Goal: Task Accomplishment & Management: Complete application form

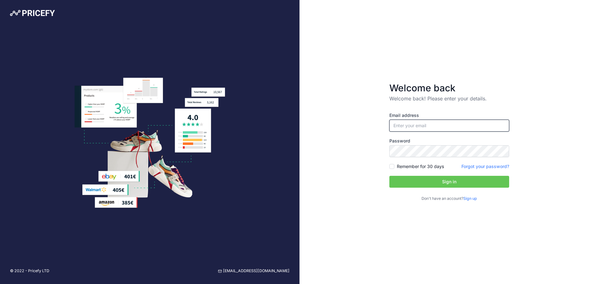
click at [431, 121] on input "email" at bounding box center [450, 126] width 120 height 12
click at [455, 119] on div "Email address" at bounding box center [450, 121] width 120 height 19
click at [454, 122] on input "email" at bounding box center [450, 126] width 120 height 12
click at [458, 129] on input "email" at bounding box center [450, 126] width 120 height 12
click at [411, 127] on input "sistemas@efectoled.com" at bounding box center [450, 126] width 120 height 12
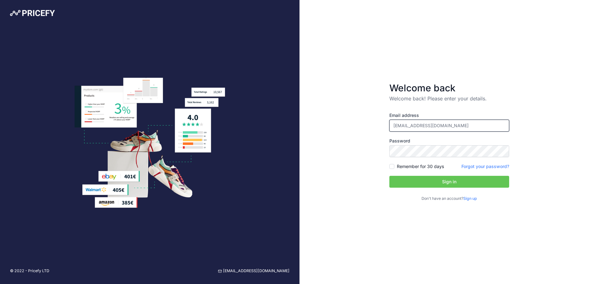
type input "[EMAIL_ADDRESS][DOMAIN_NAME]"
click at [469, 201] on p "Don't have an account? Sign up" at bounding box center [450, 199] width 120 height 6
click at [469, 199] on link "Sign up" at bounding box center [471, 198] width 14 height 5
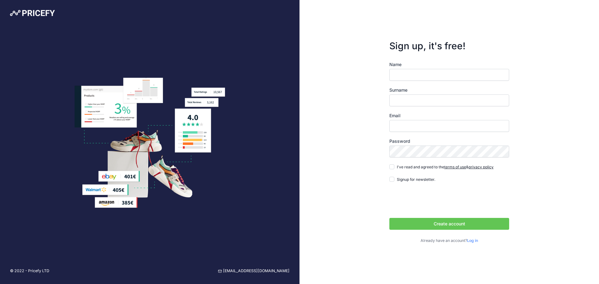
click at [449, 81] on input "Name" at bounding box center [450, 75] width 120 height 12
click at [467, 74] on input "Name" at bounding box center [450, 75] width 120 height 12
type input "Sistemas"
type input "efectoLED"
type input "[EMAIL_ADDRESS][DOMAIN_NAME]"
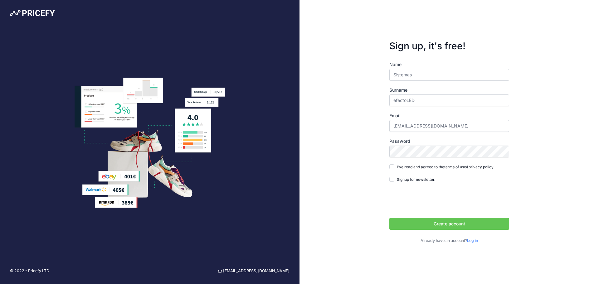
click at [419, 167] on span "I've read and agreed to the terms of use & privacy policy" at bounding box center [445, 167] width 97 height 5
click at [395, 167] on input "I've read and agreed to the terms of use & privacy policy" at bounding box center [392, 167] width 5 height 5
checkbox input "true"
click at [384, 152] on form "Sign up, it's free! Name Sistemas Surname efectoLED Email sistemasuk@efectoled.…" at bounding box center [450, 142] width 140 height 224
drag, startPoint x: 478, startPoint y: 128, endPoint x: 345, endPoint y: 120, distance: 132.6
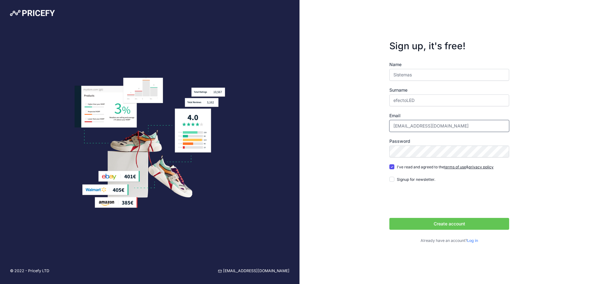
click at [345, 120] on div "Sign up, it's free! Name Sistemas Surname efectoLED Email sistemasuk@efectoled.…" at bounding box center [450, 142] width 300 height 284
click at [445, 224] on button "Create account" at bounding box center [450, 224] width 120 height 12
